Goal: Navigation & Orientation: Find specific page/section

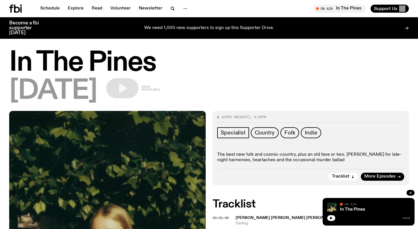
scroll to position [142, 0]
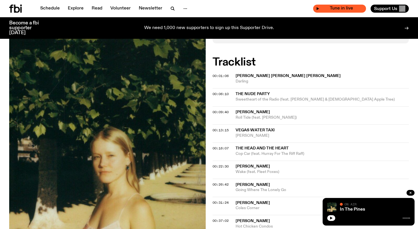
click at [320, 9] on span "Tune in live" at bounding box center [342, 8] width 44 height 4
click at [318, 8] on icon "button" at bounding box center [318, 8] width 3 height 3
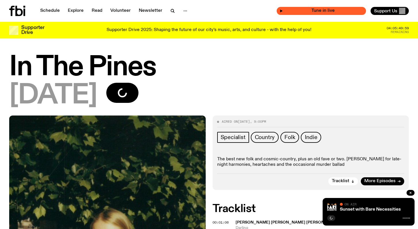
click at [285, 12] on span "Tune in live" at bounding box center [323, 11] width 80 height 4
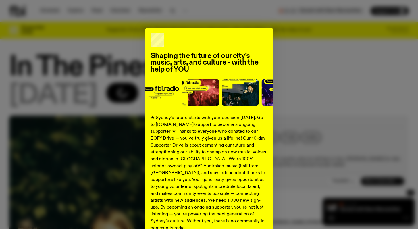
scroll to position [55, 0]
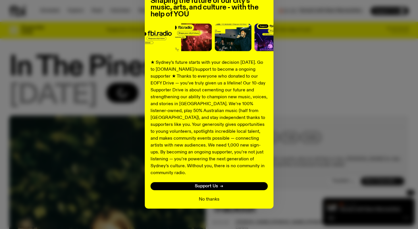
click at [203, 196] on button "No thanks" at bounding box center [209, 199] width 21 height 7
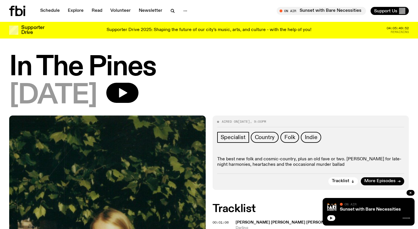
click at [331, 219] on icon "button" at bounding box center [331, 217] width 3 height 3
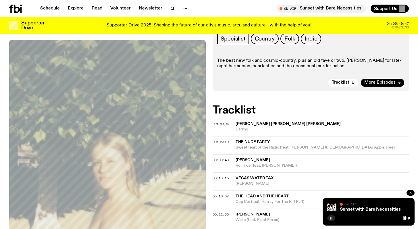
scroll to position [0, 0]
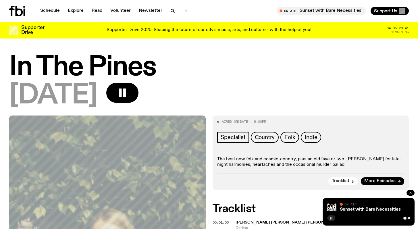
click at [331, 220] on button "button" at bounding box center [331, 218] width 8 height 6
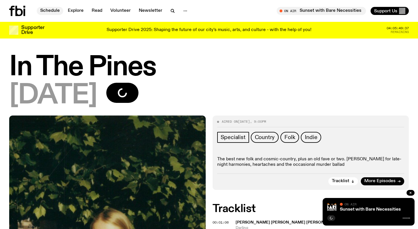
click at [53, 11] on link "Schedule" at bounding box center [50, 11] width 26 height 8
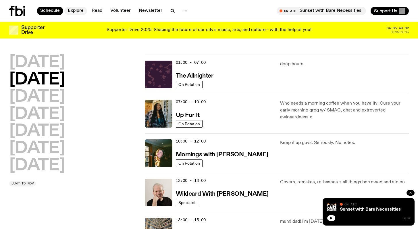
click at [83, 11] on link "Explore" at bounding box center [75, 11] width 23 height 8
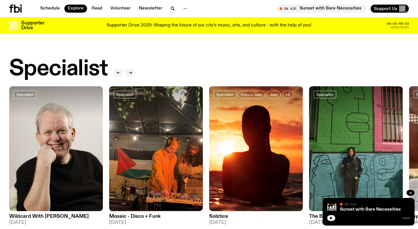
scroll to position [407, 0]
